Goal: Find specific page/section

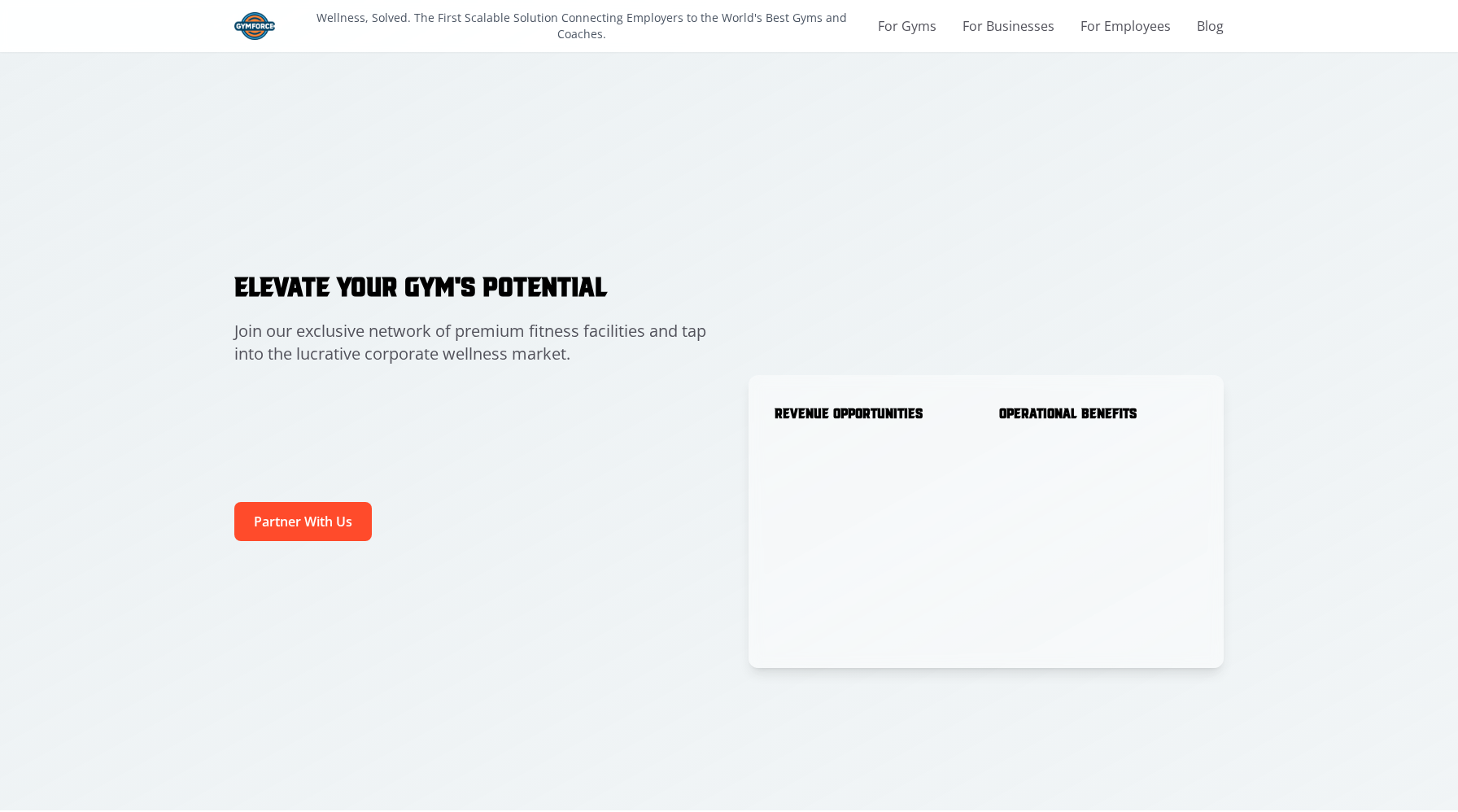
scroll to position [2827, 0]
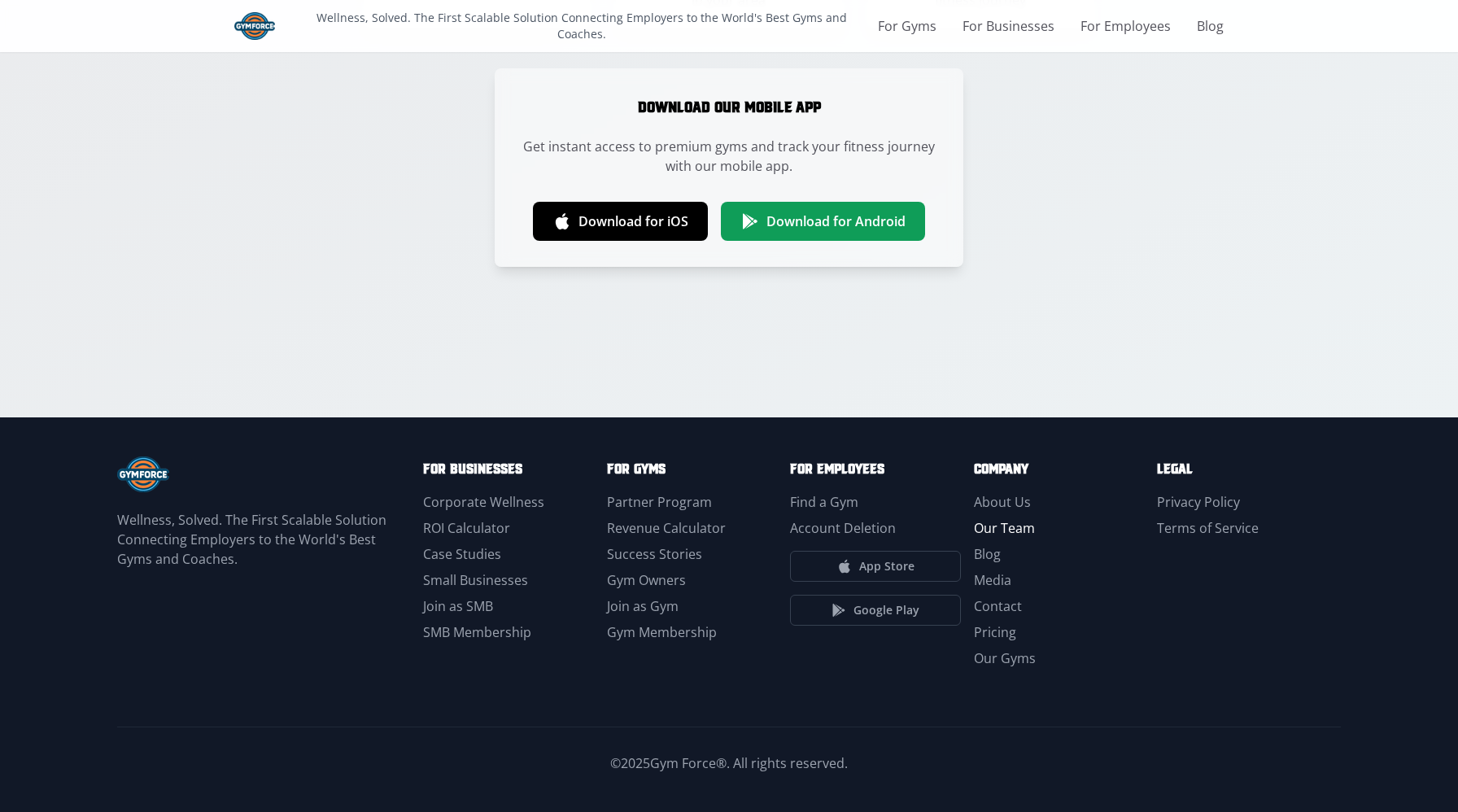
click at [996, 525] on link "Our Team" at bounding box center [1004, 527] width 61 height 18
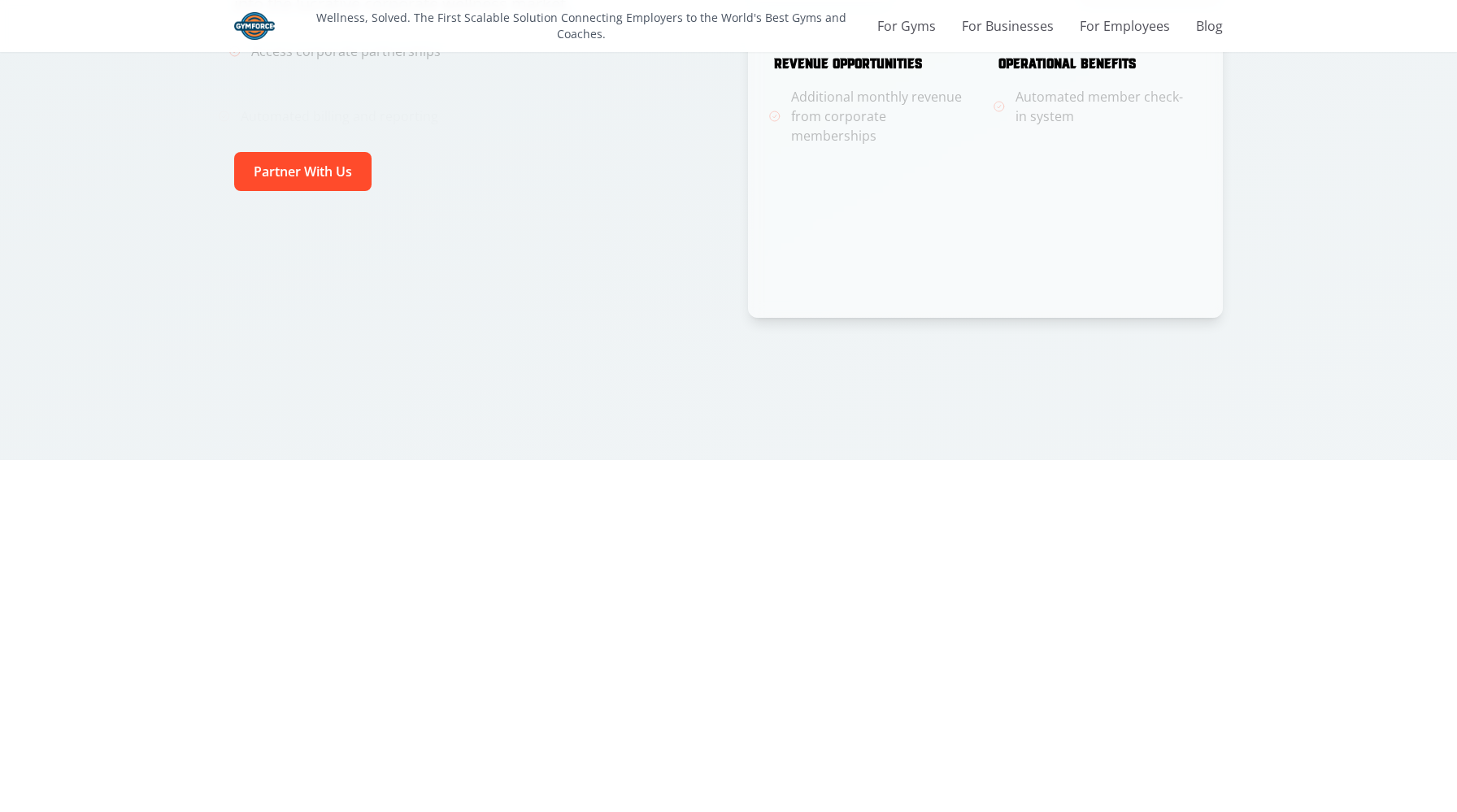
scroll to position [2826, 0]
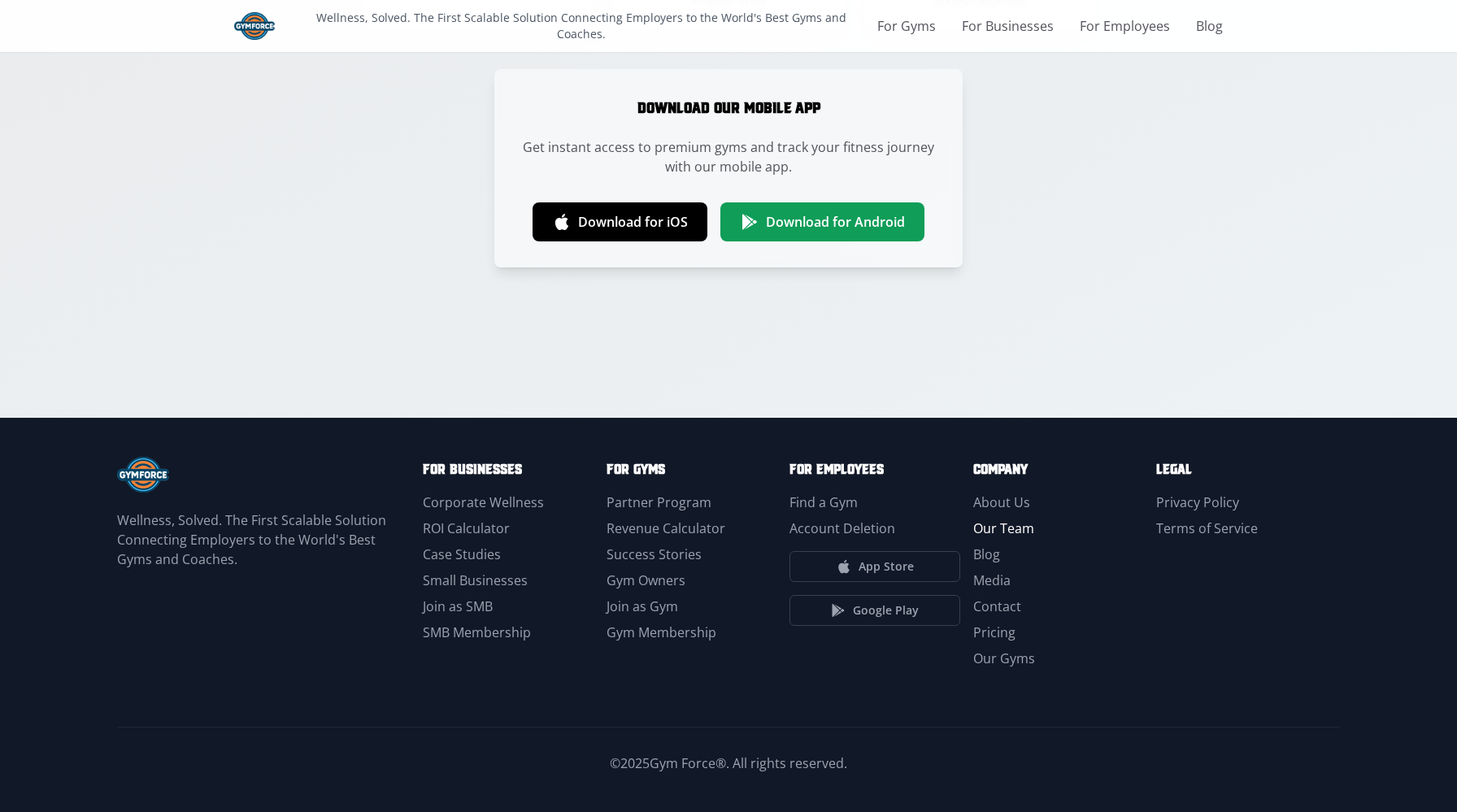
click at [998, 532] on link "Our Team" at bounding box center [1003, 528] width 61 height 18
